Goal: Information Seeking & Learning: Learn about a topic

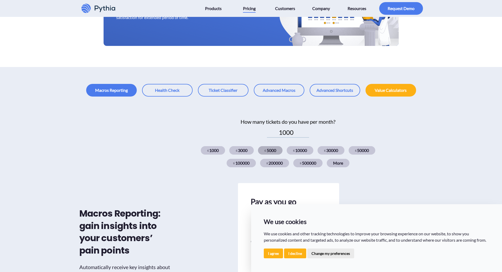
scroll to position [105, 0]
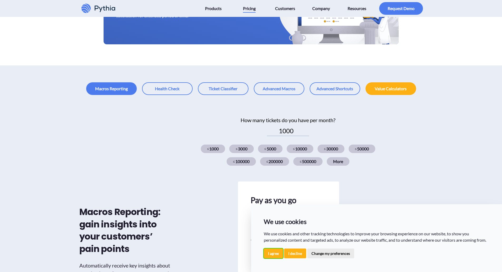
click at [276, 252] on button "I agree" at bounding box center [273, 253] width 19 height 10
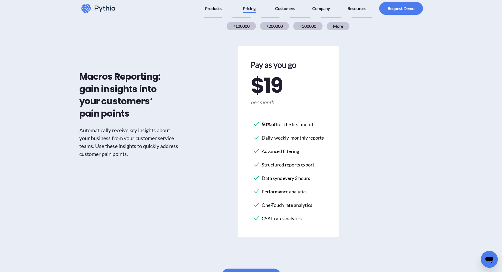
scroll to position [211, 0]
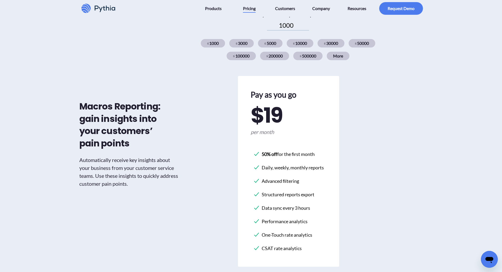
click at [111, 2] on link at bounding box center [97, 8] width 36 height 17
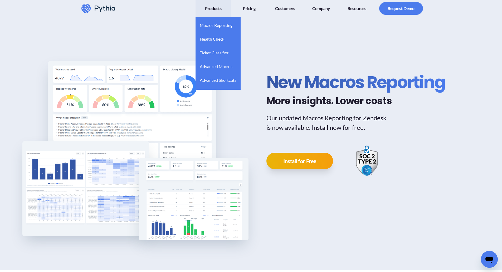
click at [210, 6] on span "Products" at bounding box center [213, 8] width 17 height 8
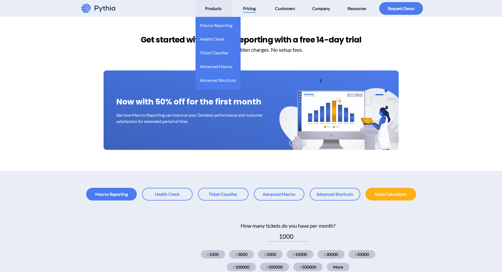
click at [224, 9] on link "Products" at bounding box center [213, 8] width 34 height 17
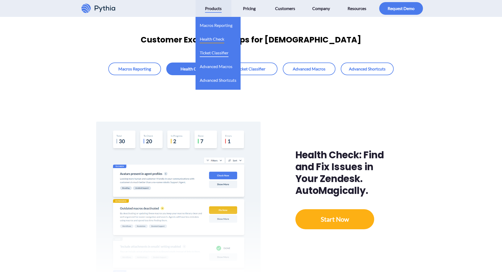
click at [215, 52] on span "Ticket Classifier" at bounding box center [214, 52] width 29 height 8
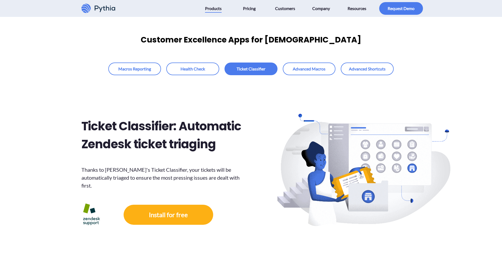
click at [222, 157] on div "Ticket Classifier: Automatic Zendesk ticket triaging Thanks to [PERSON_NAME]'s …" at bounding box center [163, 172] width 169 height 194
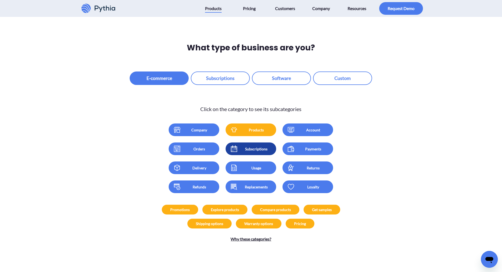
scroll to position [685, 0]
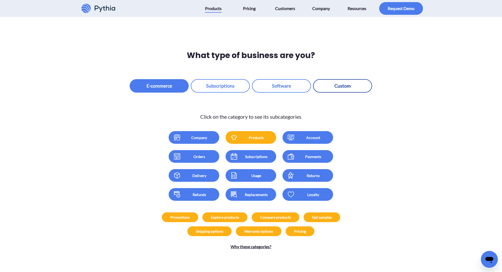
click at [367, 81] on button "button" at bounding box center [342, 85] width 59 height 13
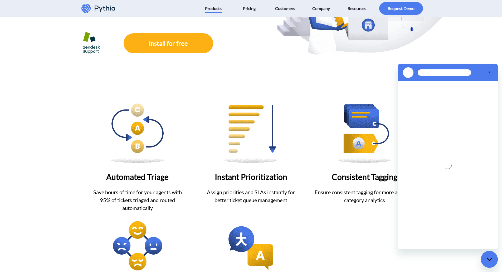
scroll to position [158, 0]
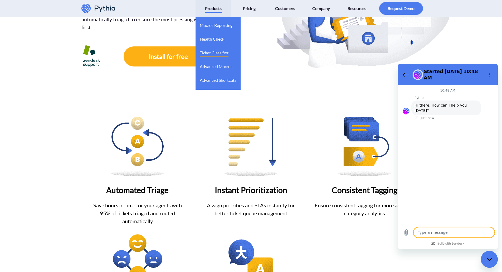
type textarea "x"
